Goal: Information Seeking & Learning: Learn about a topic

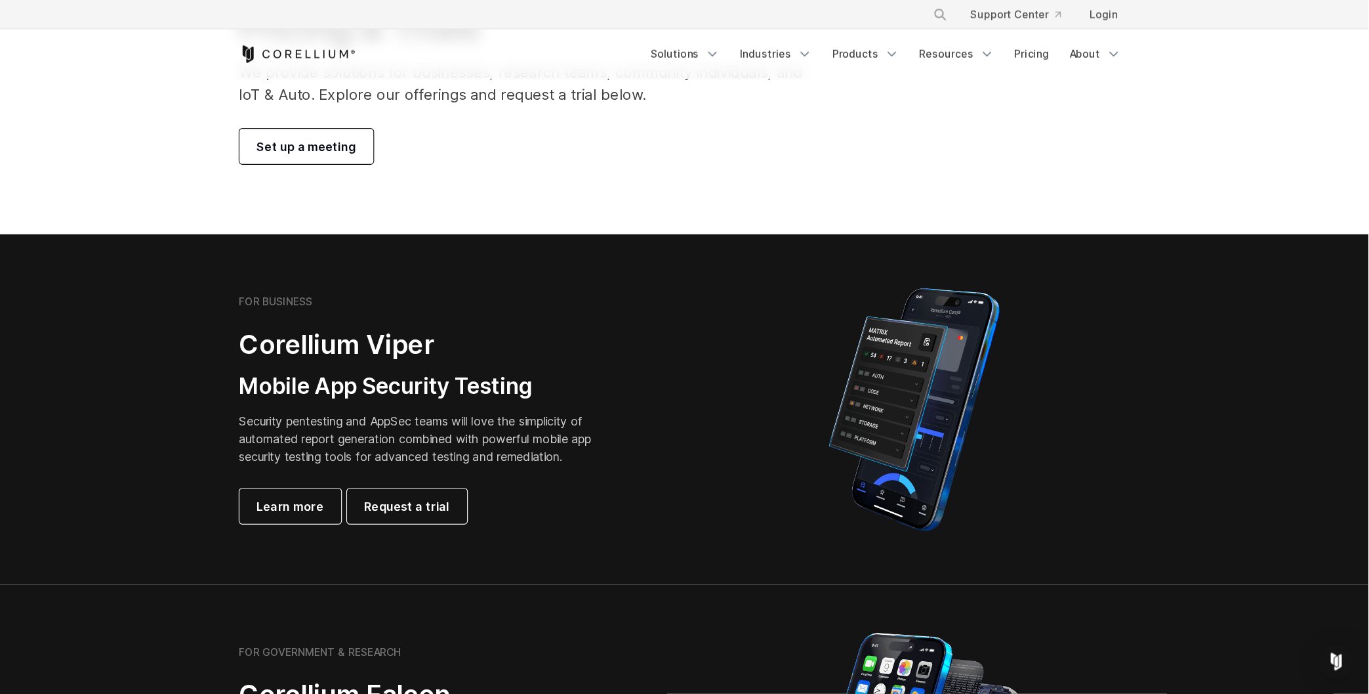
scroll to position [134, 0]
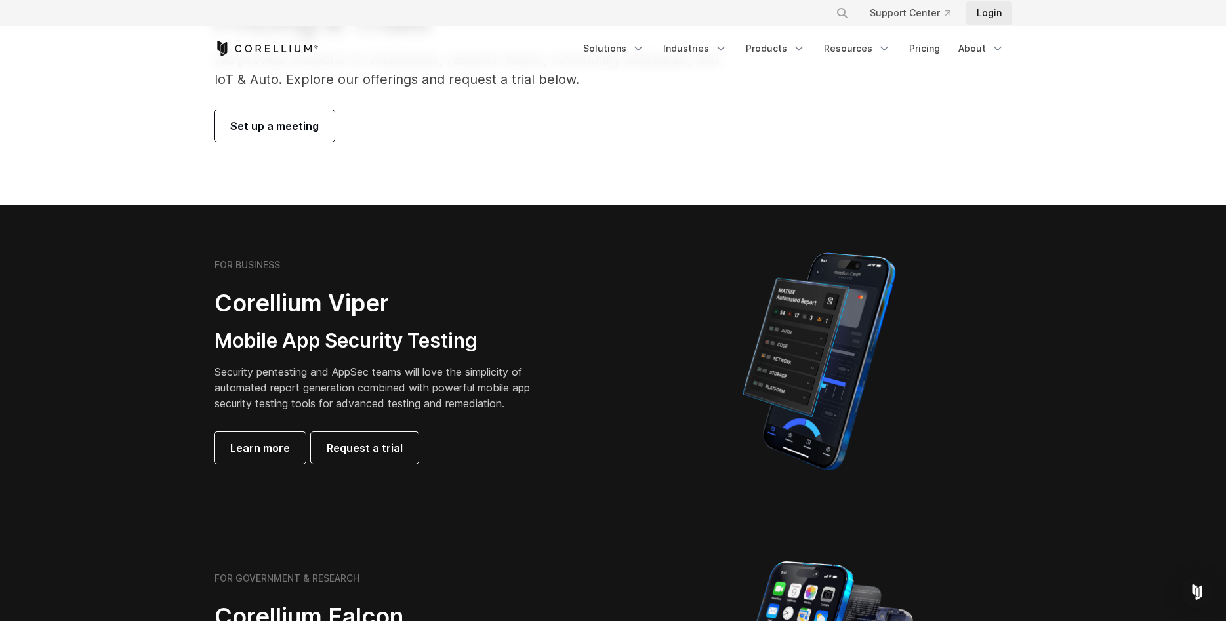
click at [998, 6] on link "Login" at bounding box center [990, 13] width 46 height 24
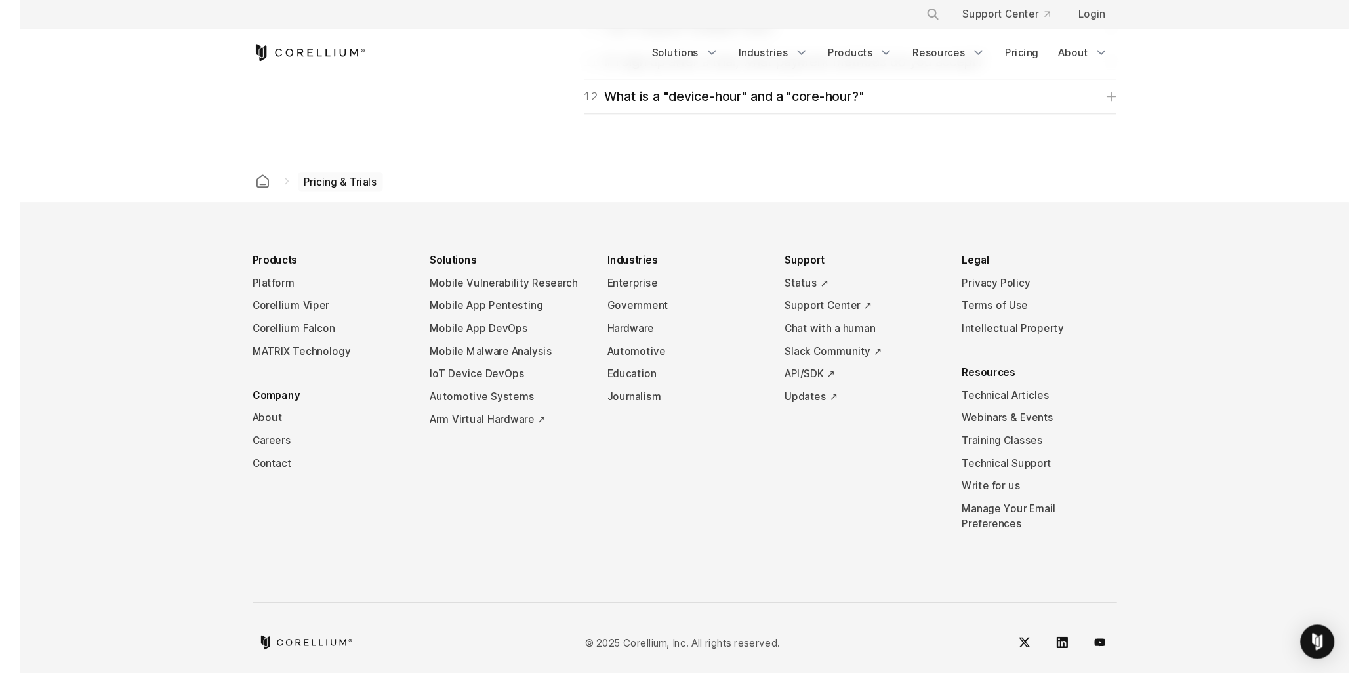
scroll to position [2186, 0]
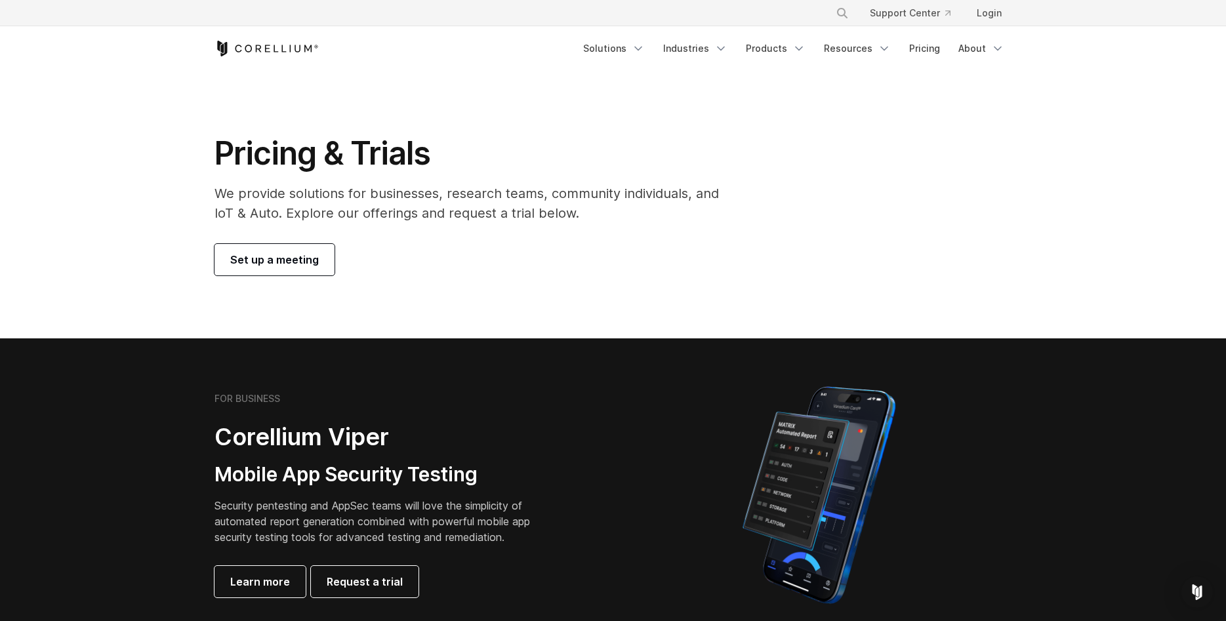
click at [297, 269] on link "Set up a meeting" at bounding box center [275, 259] width 120 height 31
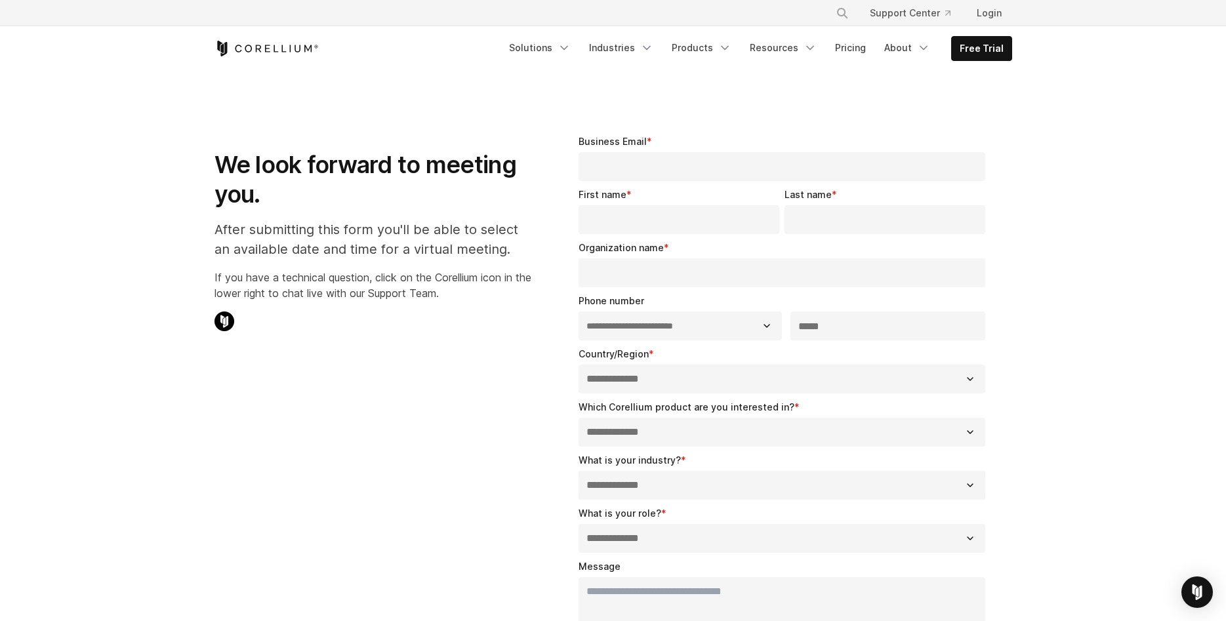
select select "**"
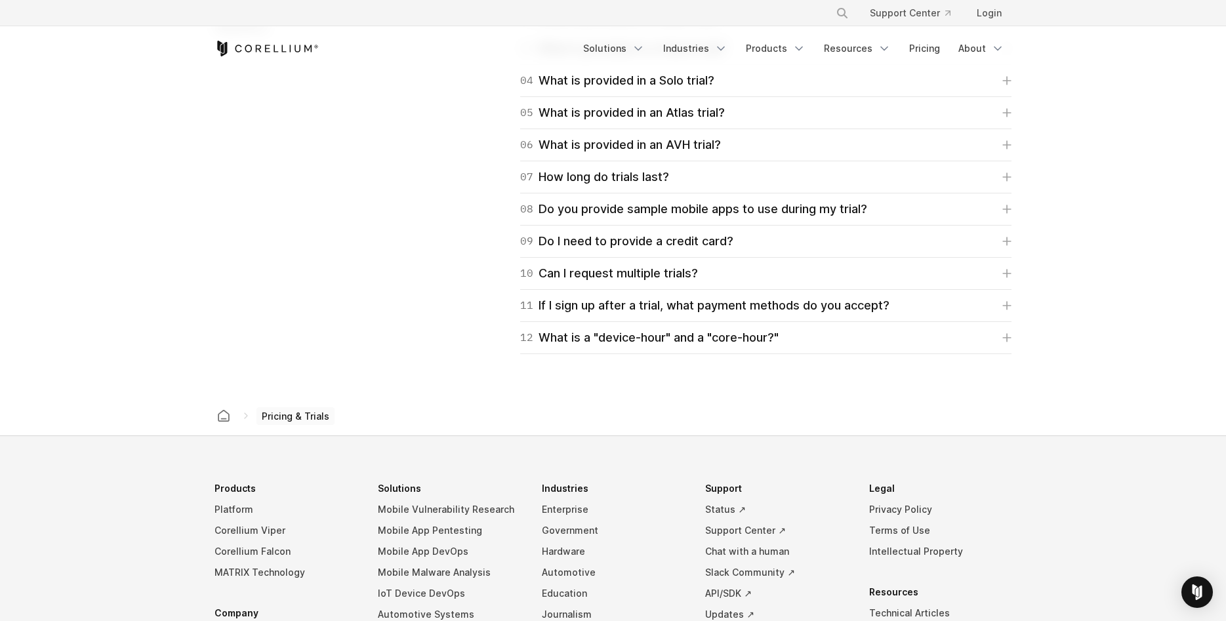
scroll to position [2257, 0]
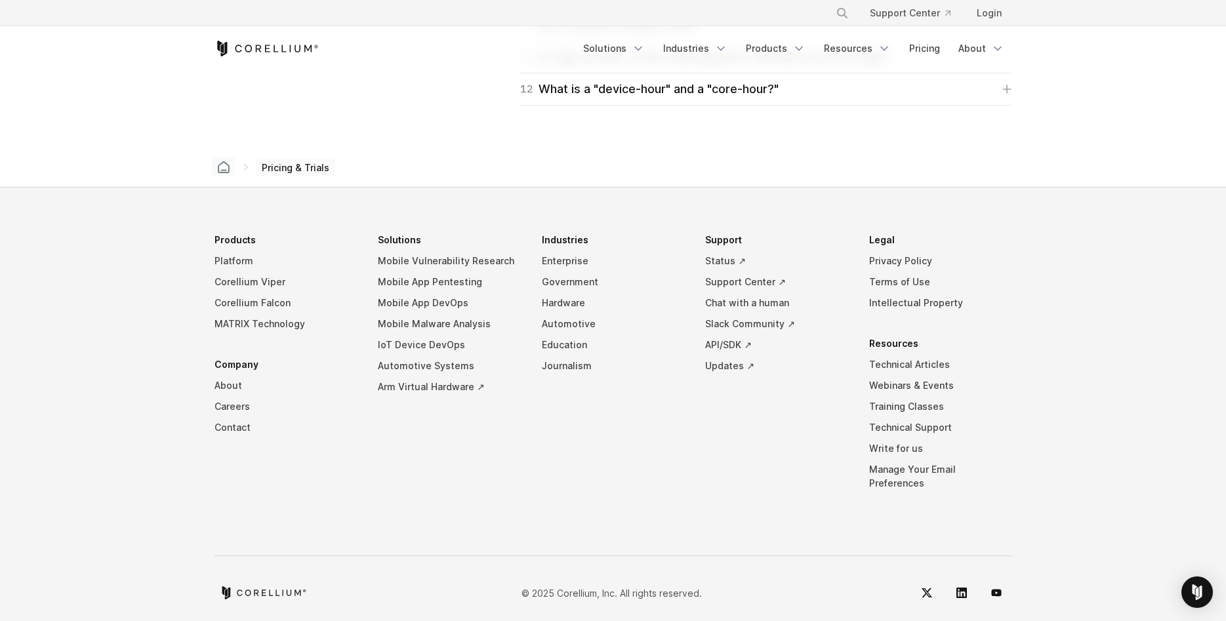
click at [226, 170] on icon "Corellium home" at bounding box center [223, 167] width 10 height 10
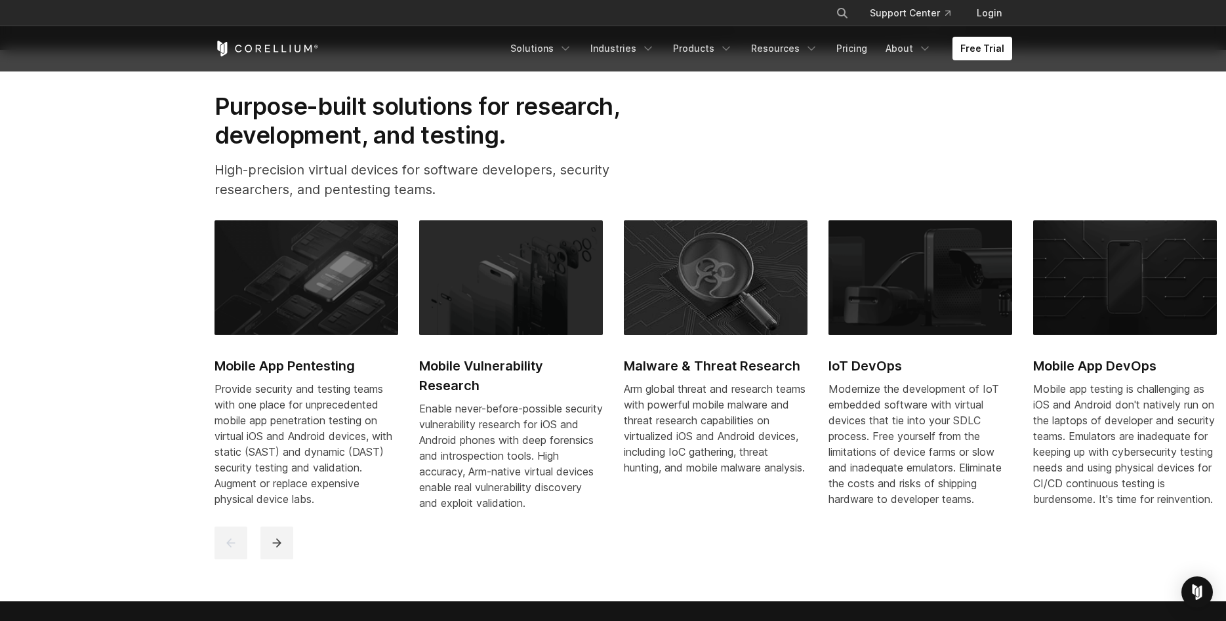
scroll to position [602, 0]
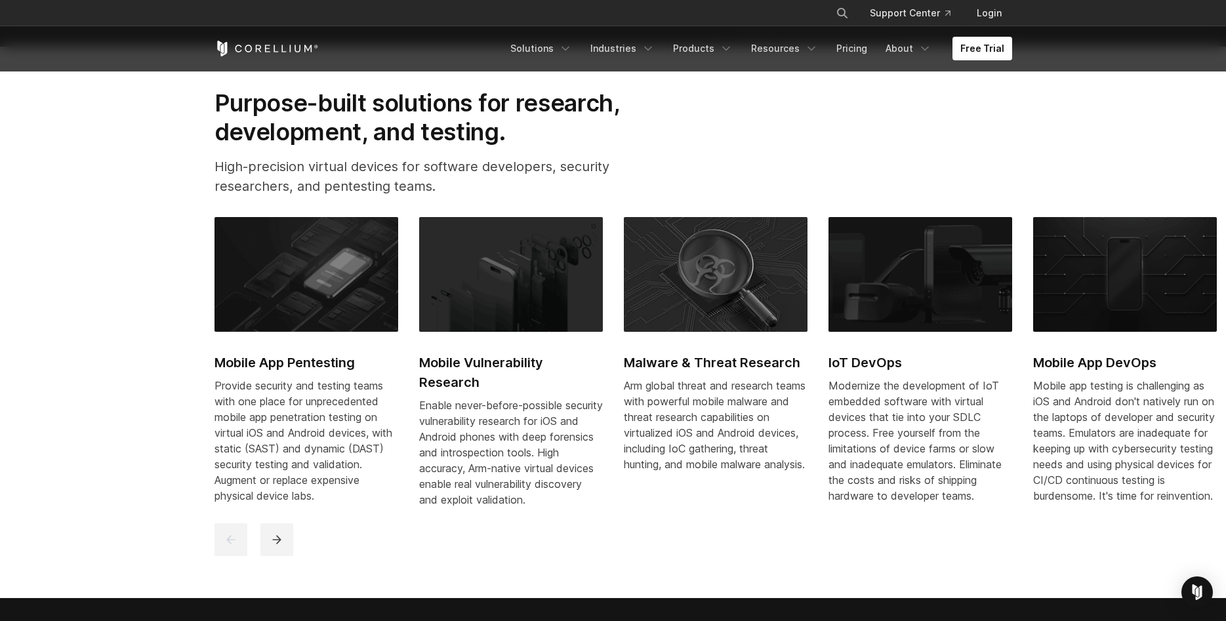
click at [493, 371] on h2 "Mobile Vulnerability Research" at bounding box center [511, 372] width 184 height 39
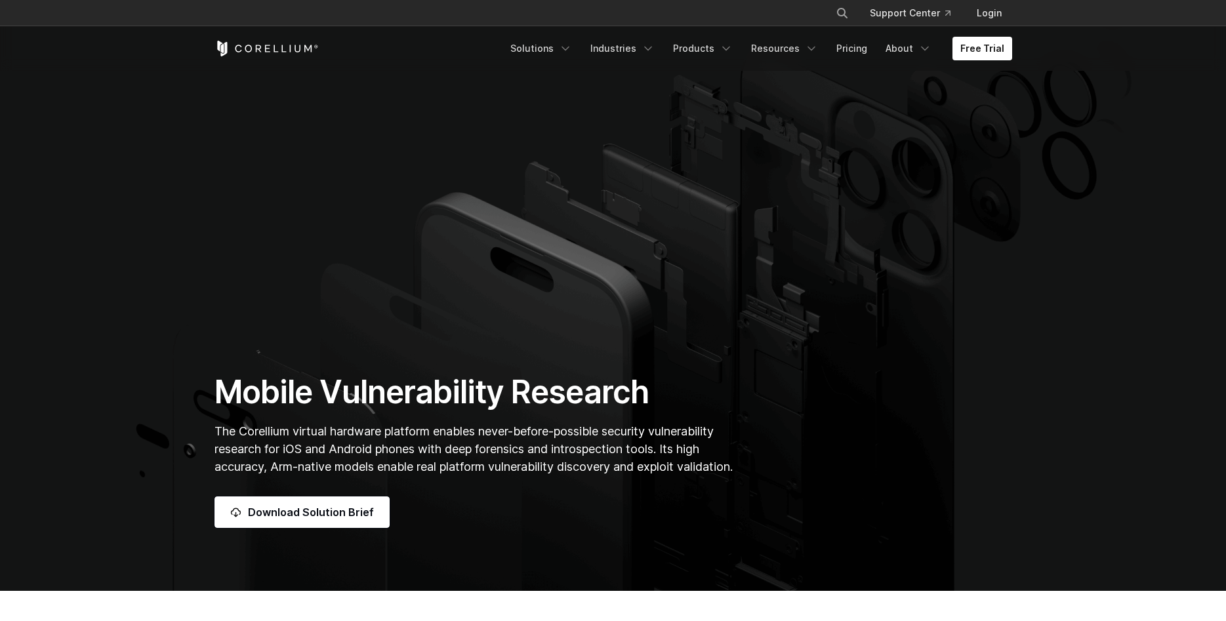
scroll to position [584, 0]
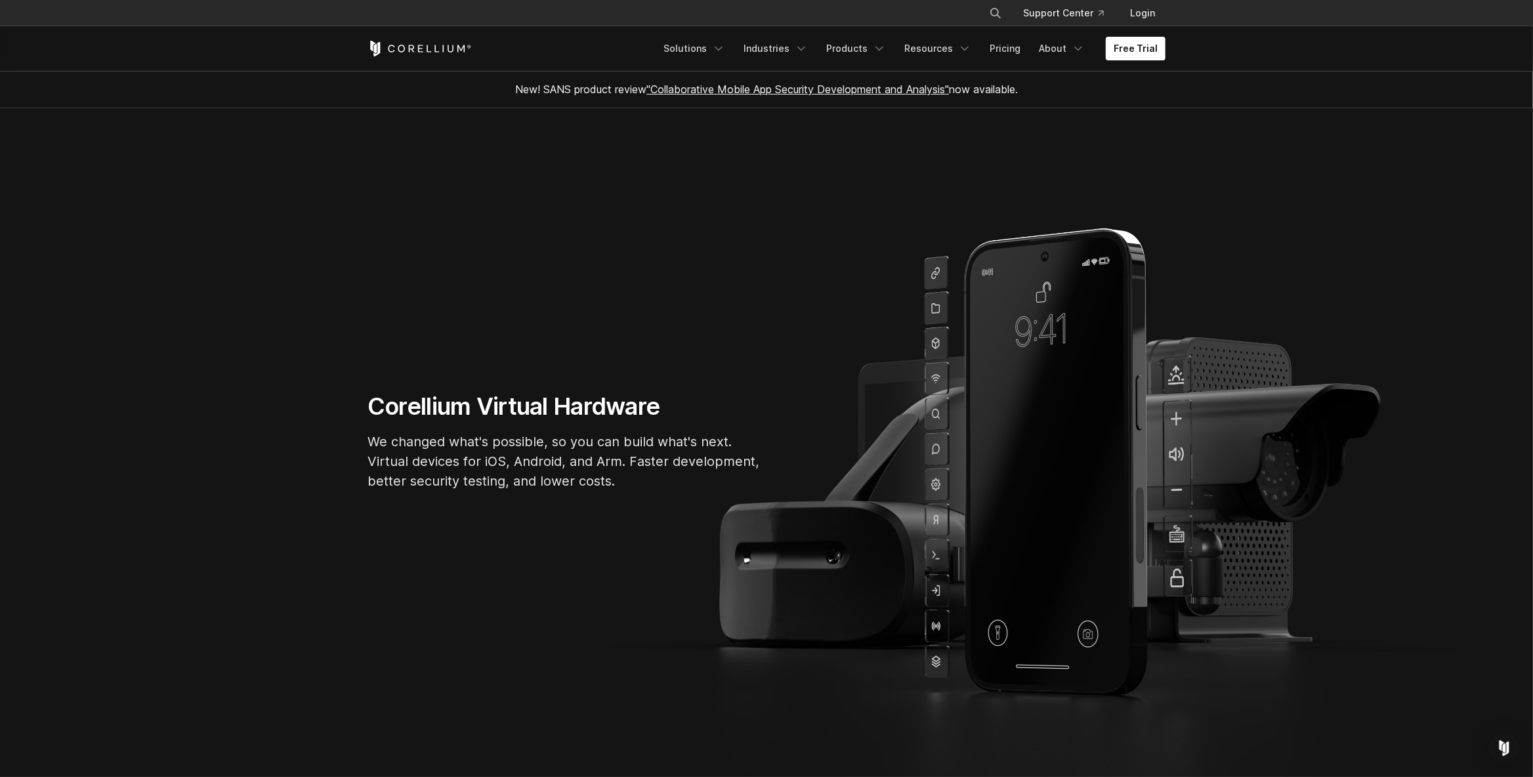
click at [583, 472] on p "We changed what's possible, so you can build what's next. Virtual devices for i…" at bounding box center [564, 461] width 394 height 59
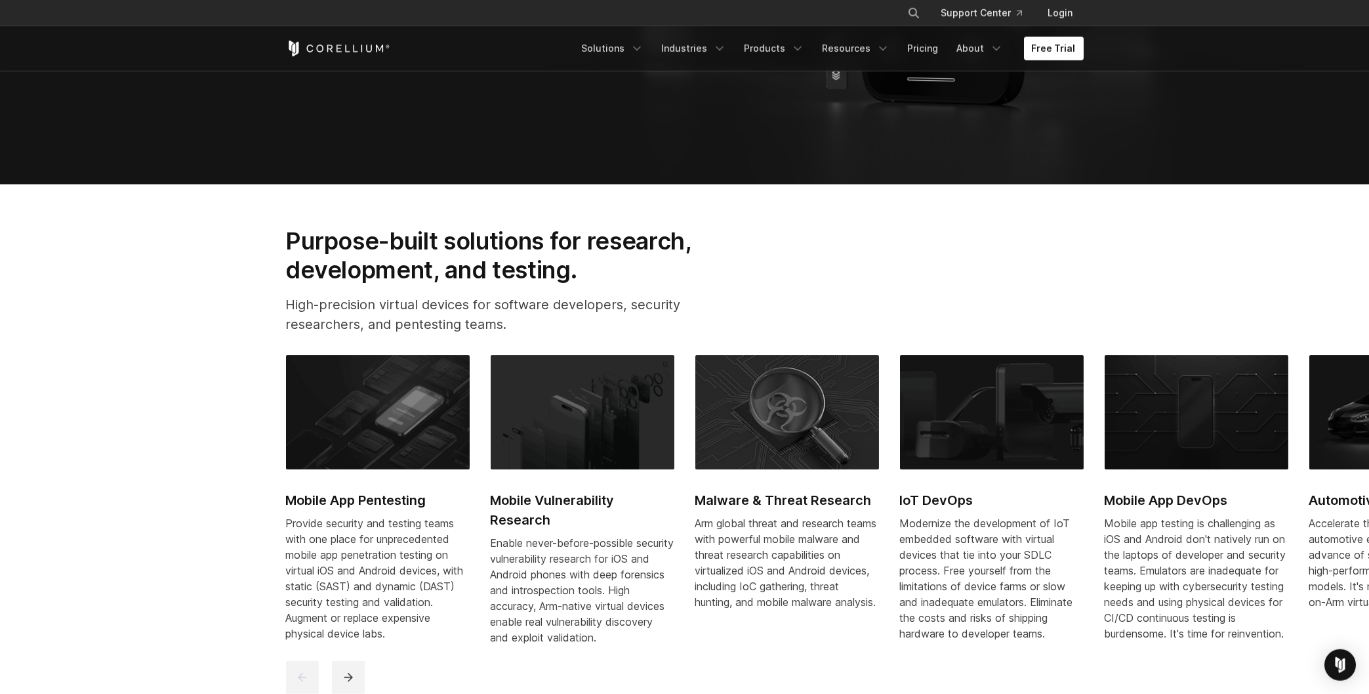
scroll to position [529, 0]
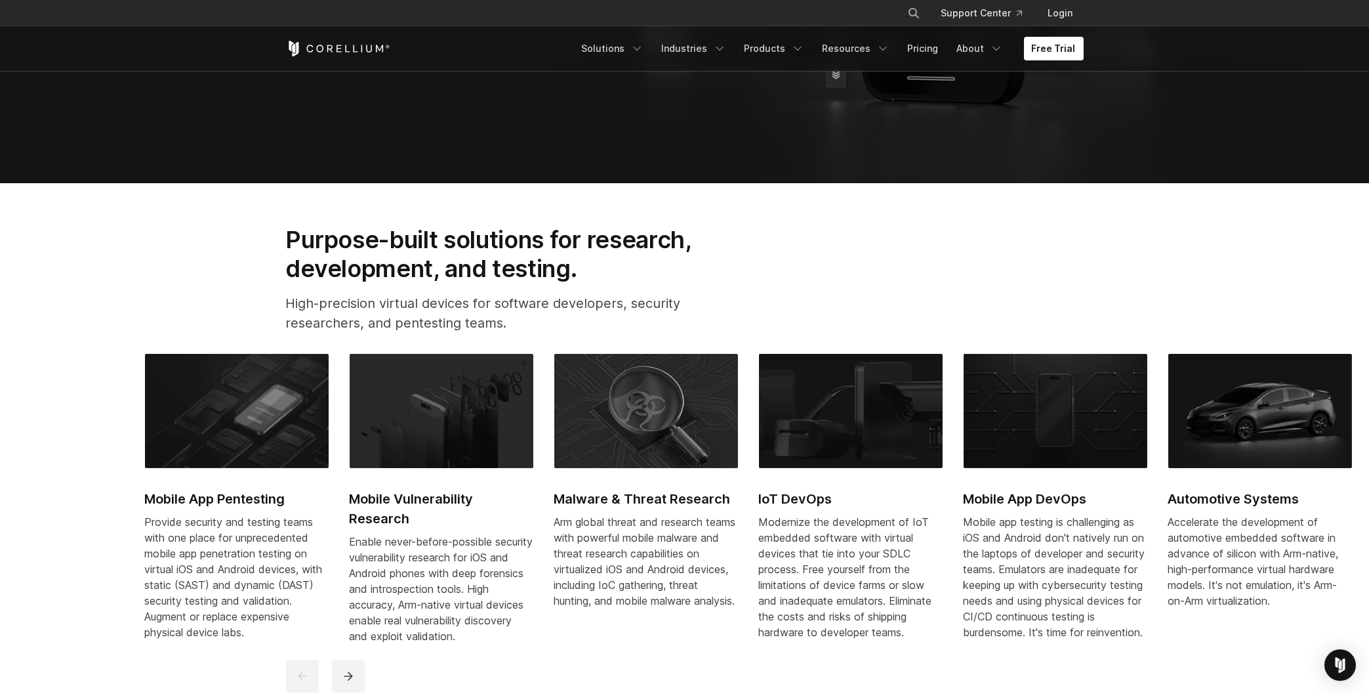
drag, startPoint x: 436, startPoint y: 671, endPoint x: 77, endPoint y: 621, distance: 362.4
click at [145, 621] on div "Mobile App Pentesting Provide security and testing teams with one place for unp…" at bounding box center [861, 507] width 1433 height 306
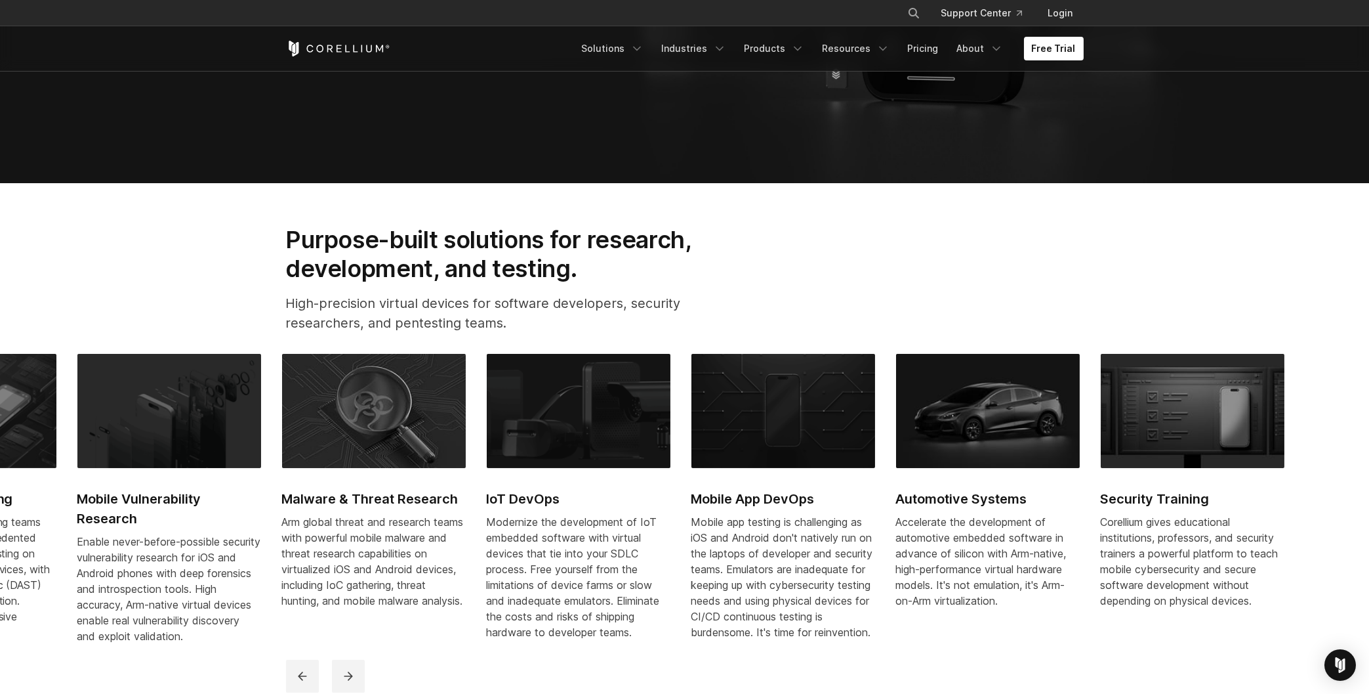
drag, startPoint x: 823, startPoint y: 611, endPoint x: 533, endPoint y: 627, distance: 290.4
click at [559, 621] on div "Modernize the development of IoT embedded software with virtual devices that ti…" at bounding box center [579, 577] width 184 height 126
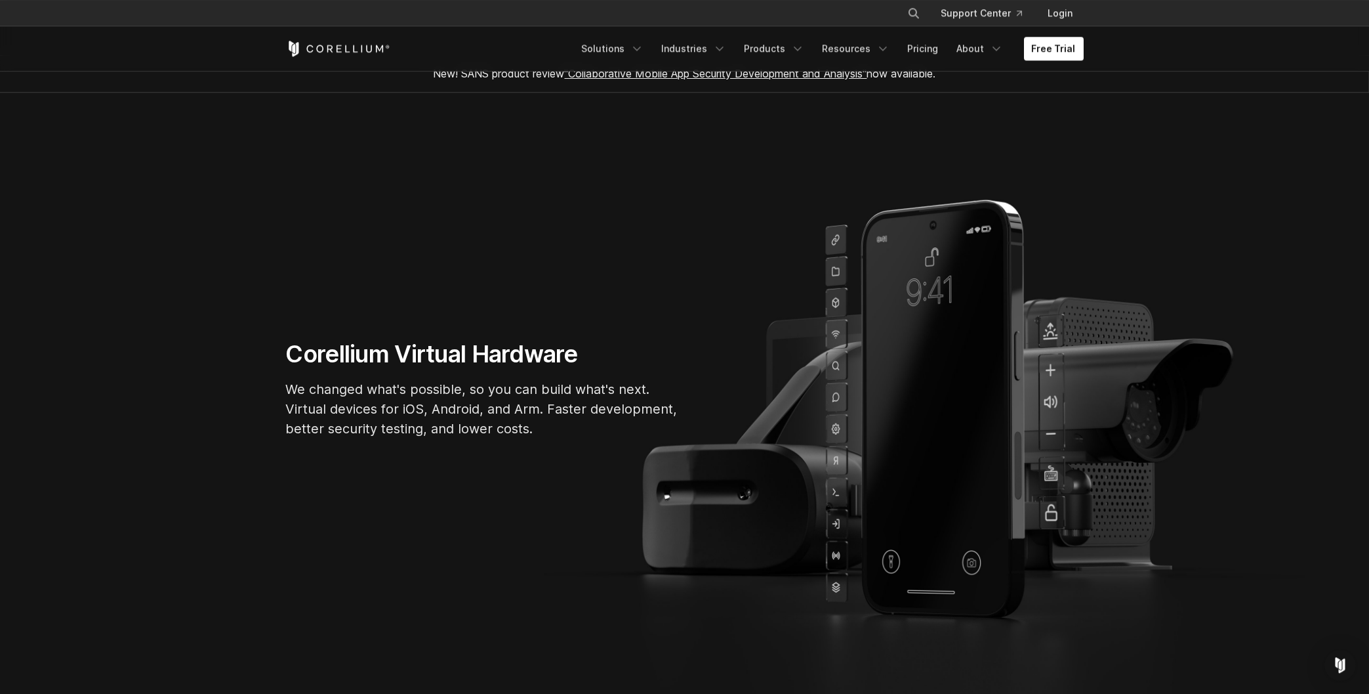
scroll to position [0, 0]
